Goal: Transaction & Acquisition: Purchase product/service

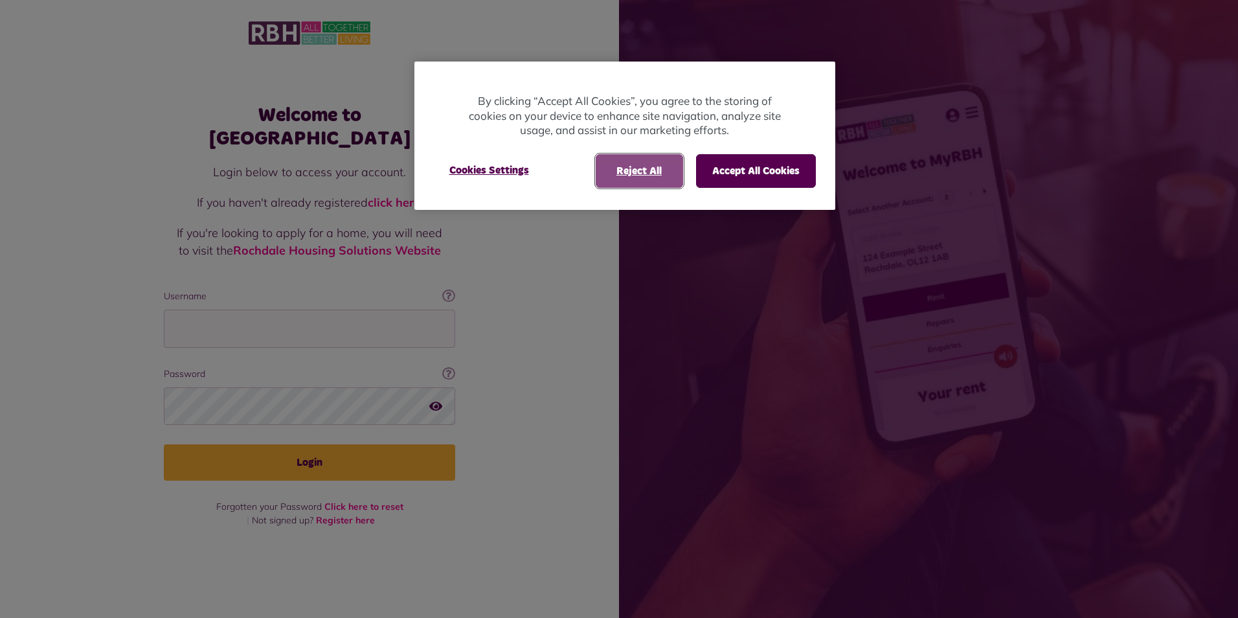
click at [641, 170] on button "Reject All" at bounding box center [639, 171] width 87 height 34
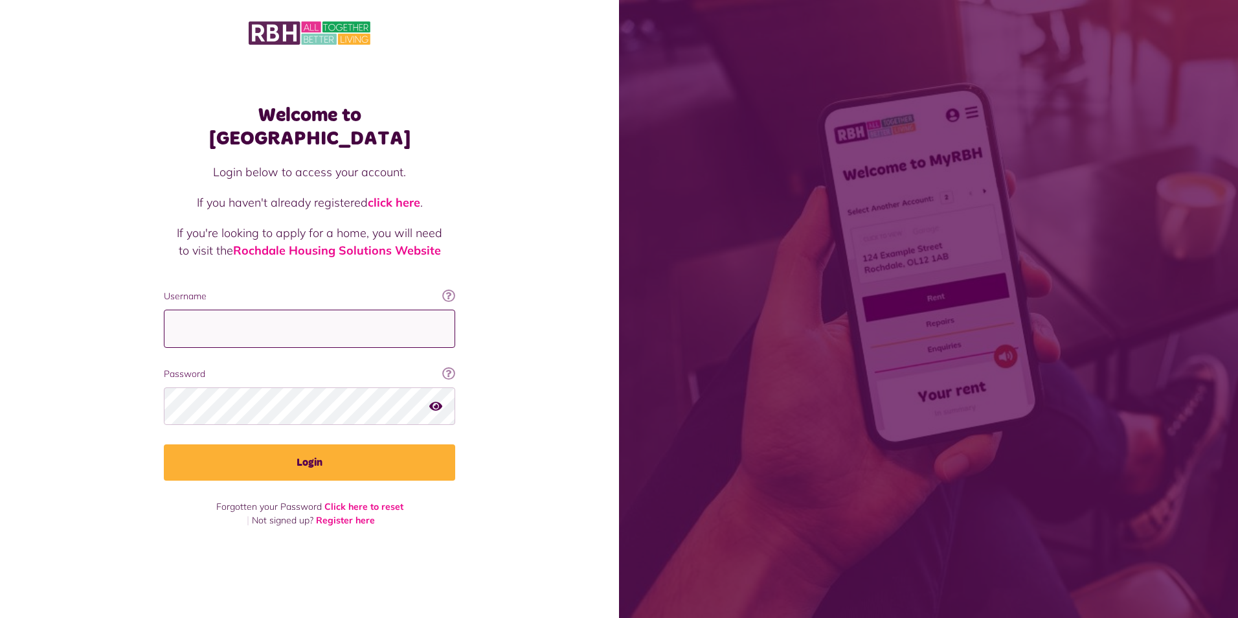
click at [348, 309] on input "Username" at bounding box center [309, 328] width 291 height 38
type input "**********"
click at [164, 444] on button "Login" at bounding box center [309, 462] width 291 height 36
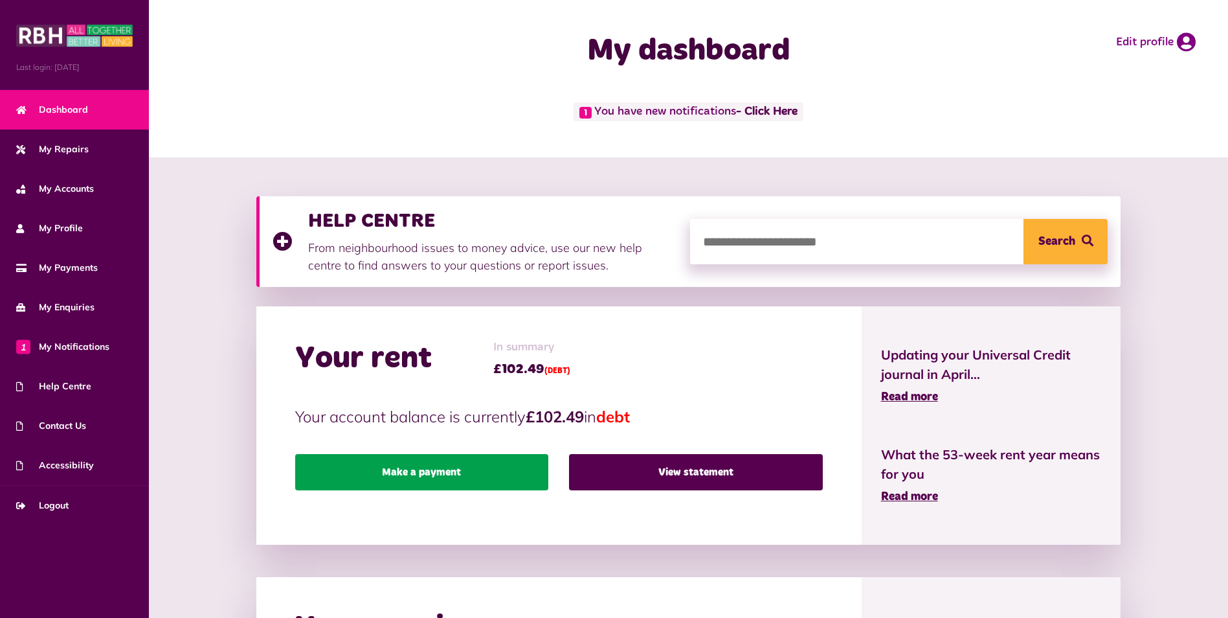
click at [488, 468] on link "Make a payment" at bounding box center [421, 472] width 253 height 36
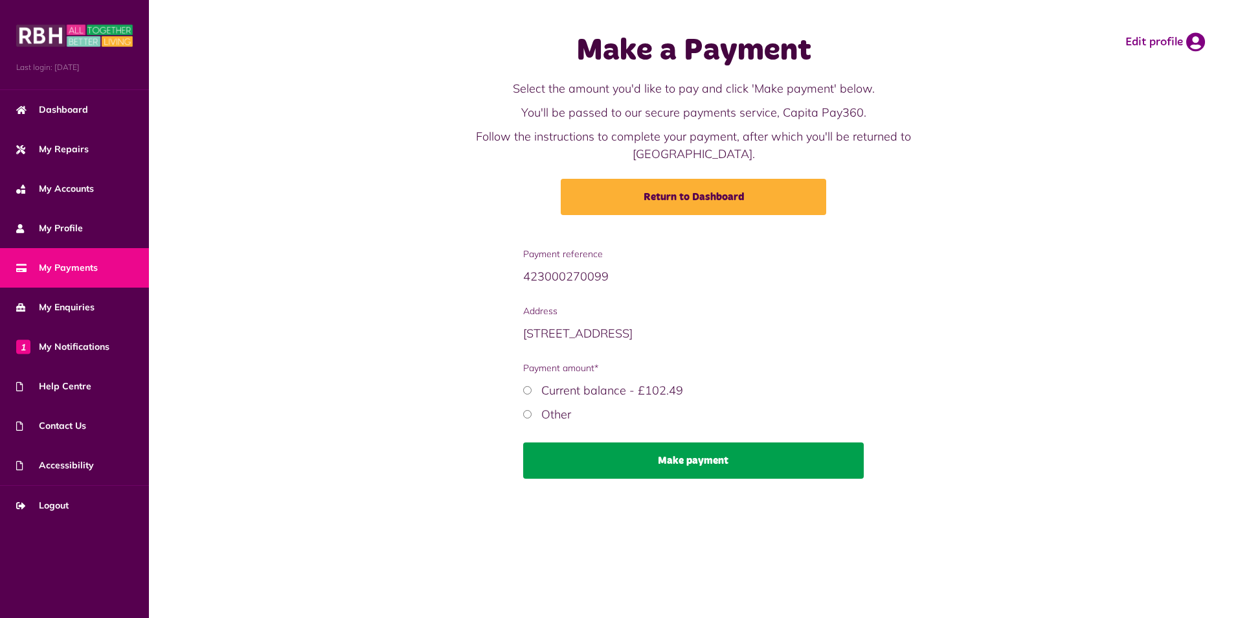
click at [617, 448] on button "Make payment" at bounding box center [693, 460] width 341 height 36
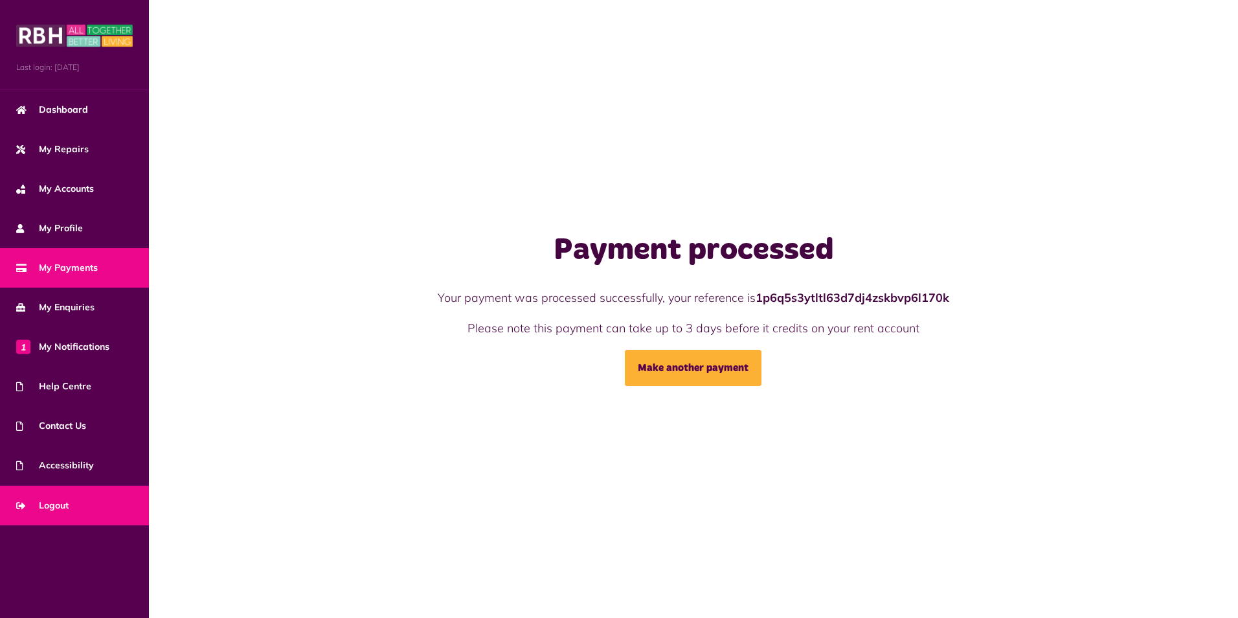
click at [67, 510] on span "Logout" at bounding box center [42, 505] width 52 height 14
